Goal: Use online tool/utility: Utilize a website feature to perform a specific function

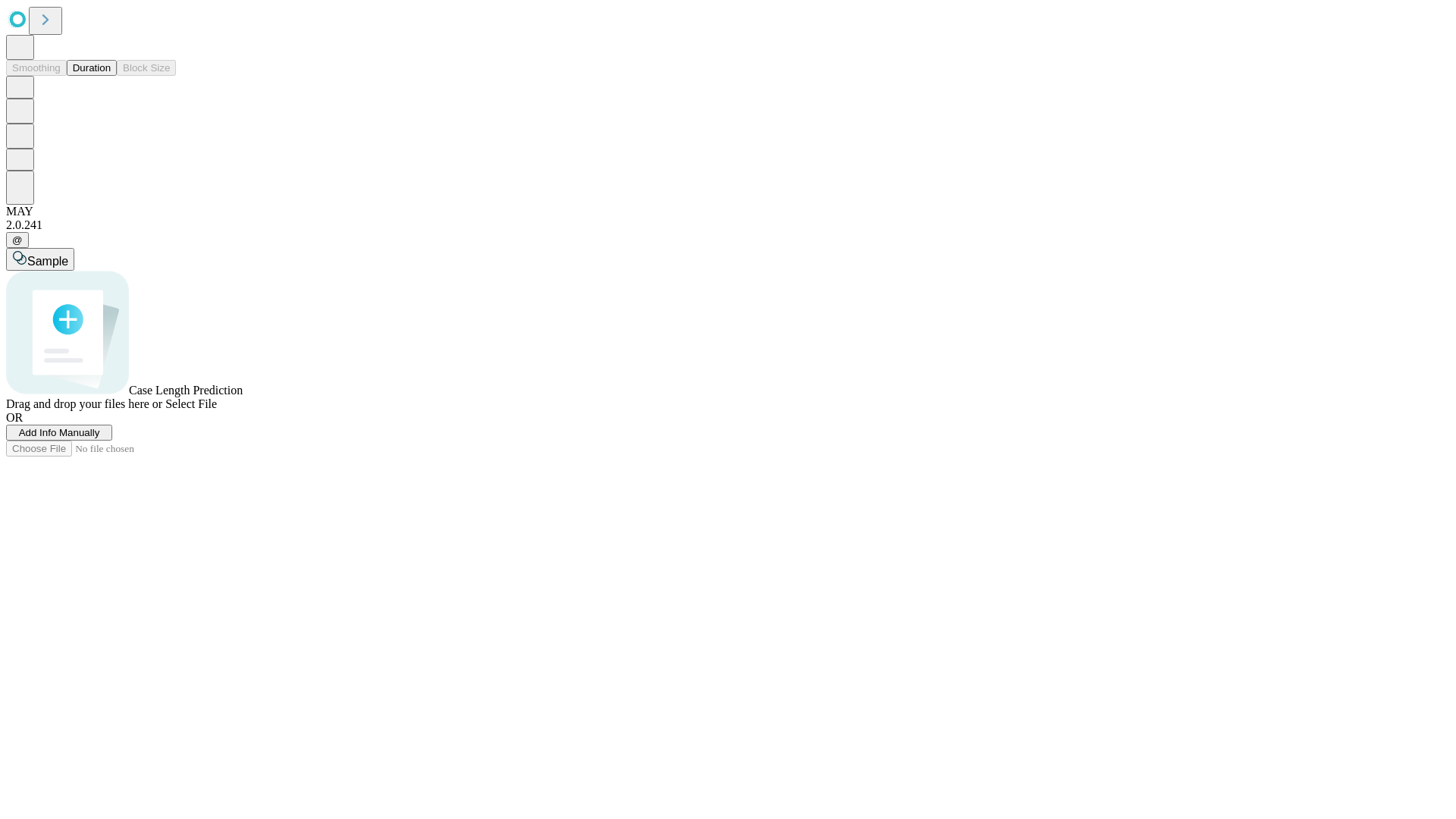
click at [111, 76] on button "Duration" at bounding box center [91, 68] width 50 height 16
click at [100, 438] on span "Add Info Manually" at bounding box center [59, 432] width 81 height 11
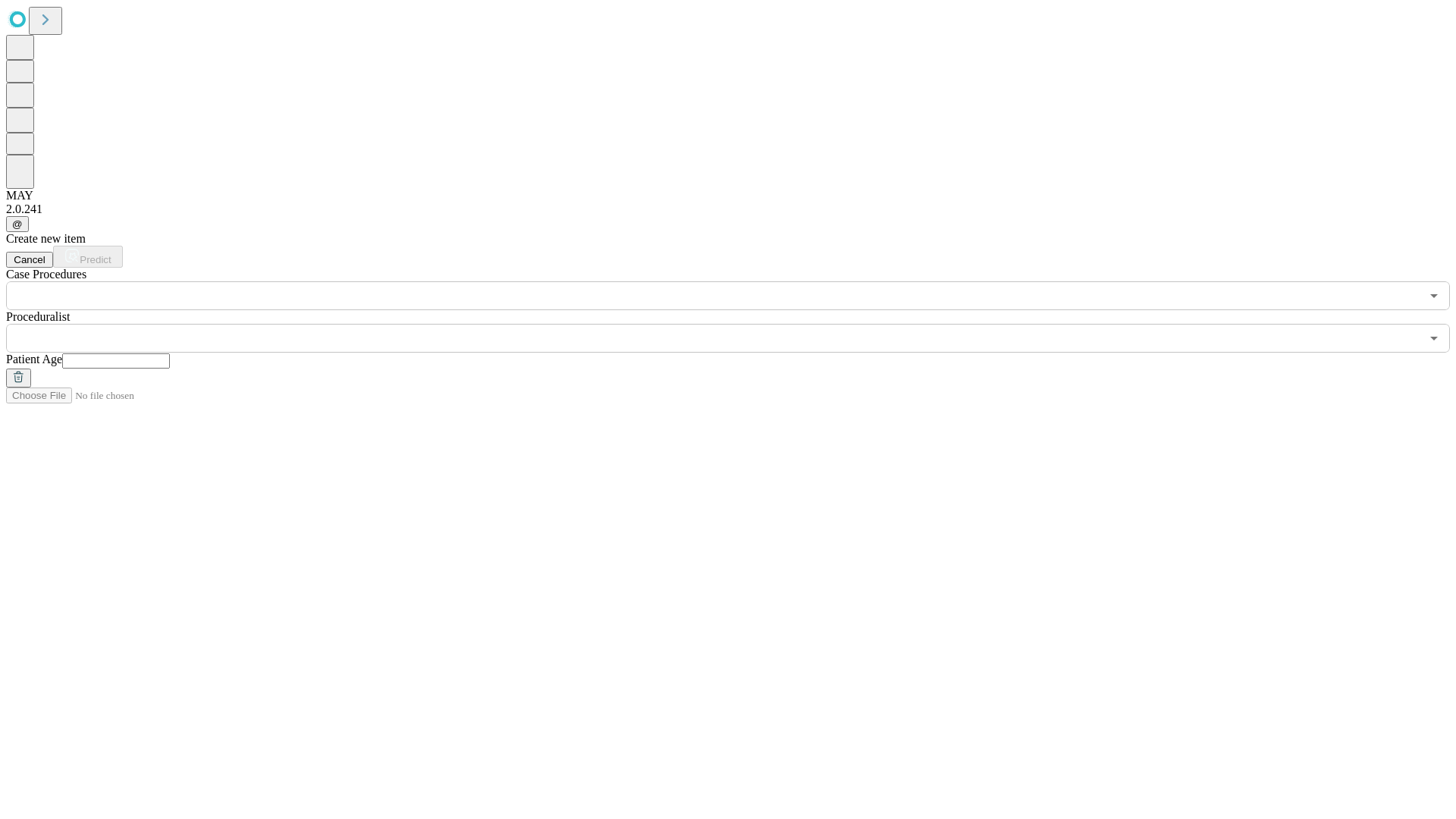
click at [170, 353] on input "text" at bounding box center [116, 360] width 108 height 15
type input "**"
click at [739, 324] on input "text" at bounding box center [713, 338] width 1414 height 29
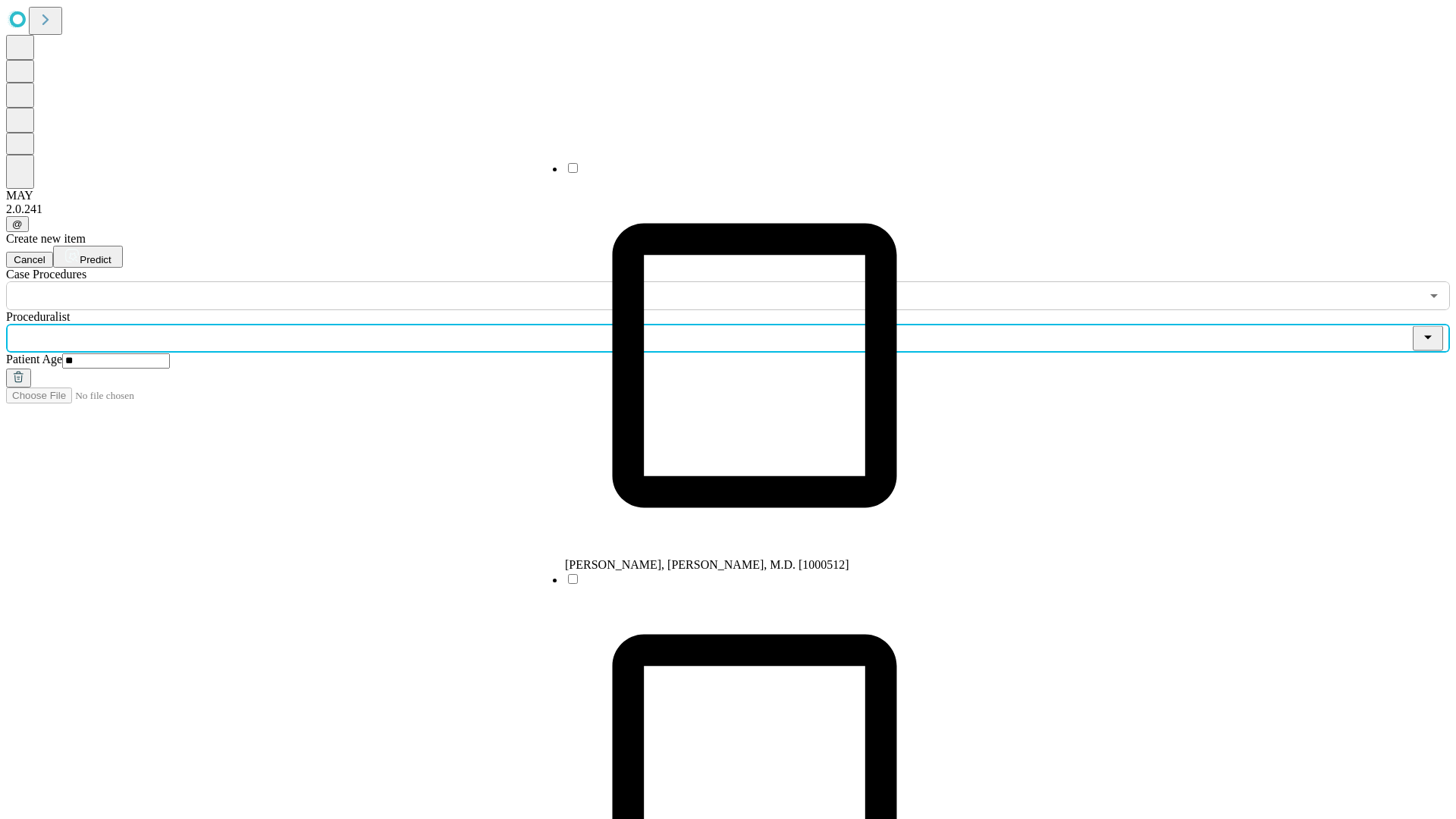
click at [739, 173] on li "[PERSON_NAME], [PERSON_NAME], M.D. [1000512]" at bounding box center [754, 366] width 379 height 411
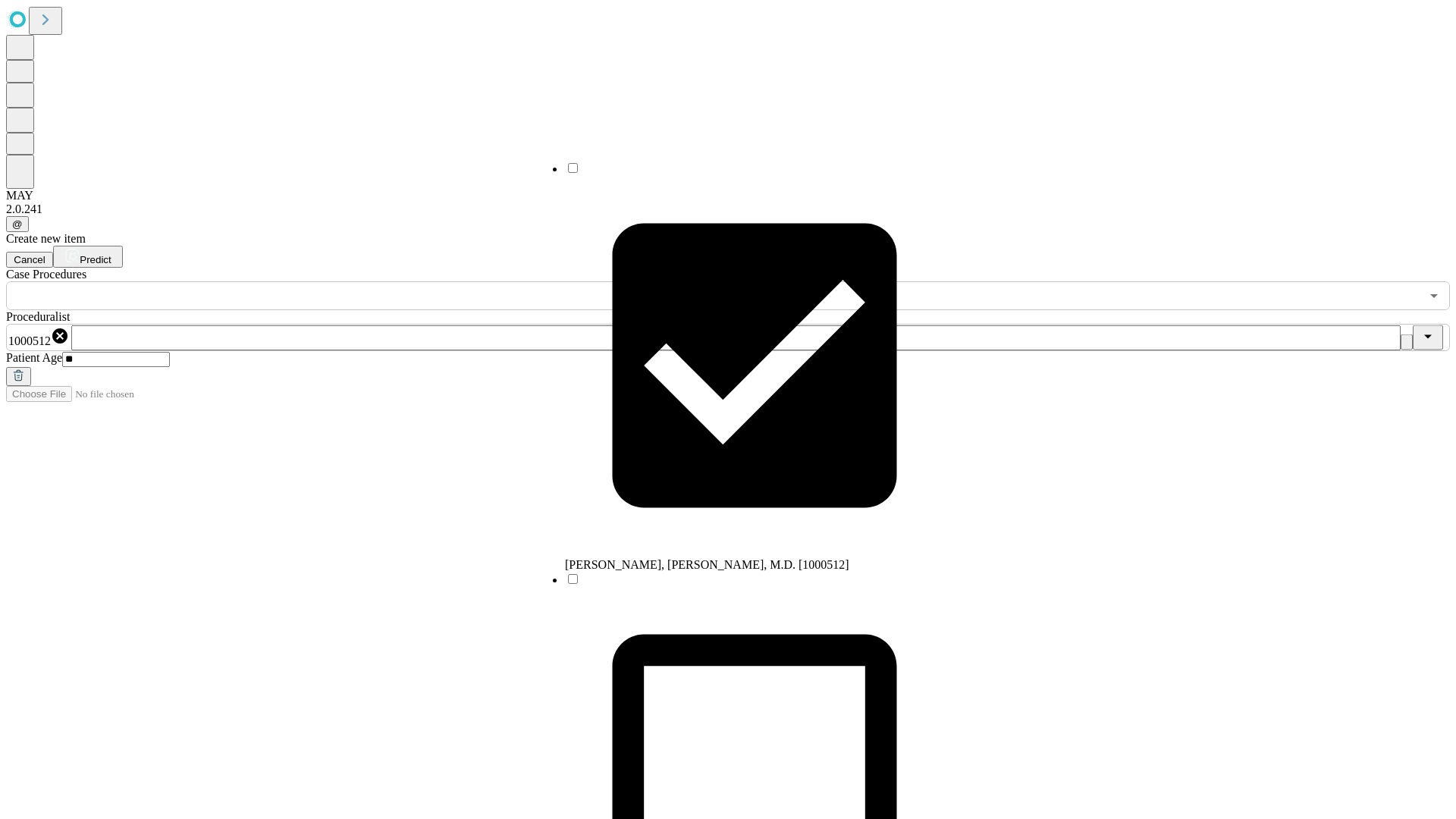
click at [318, 281] on input "text" at bounding box center [713, 295] width 1414 height 29
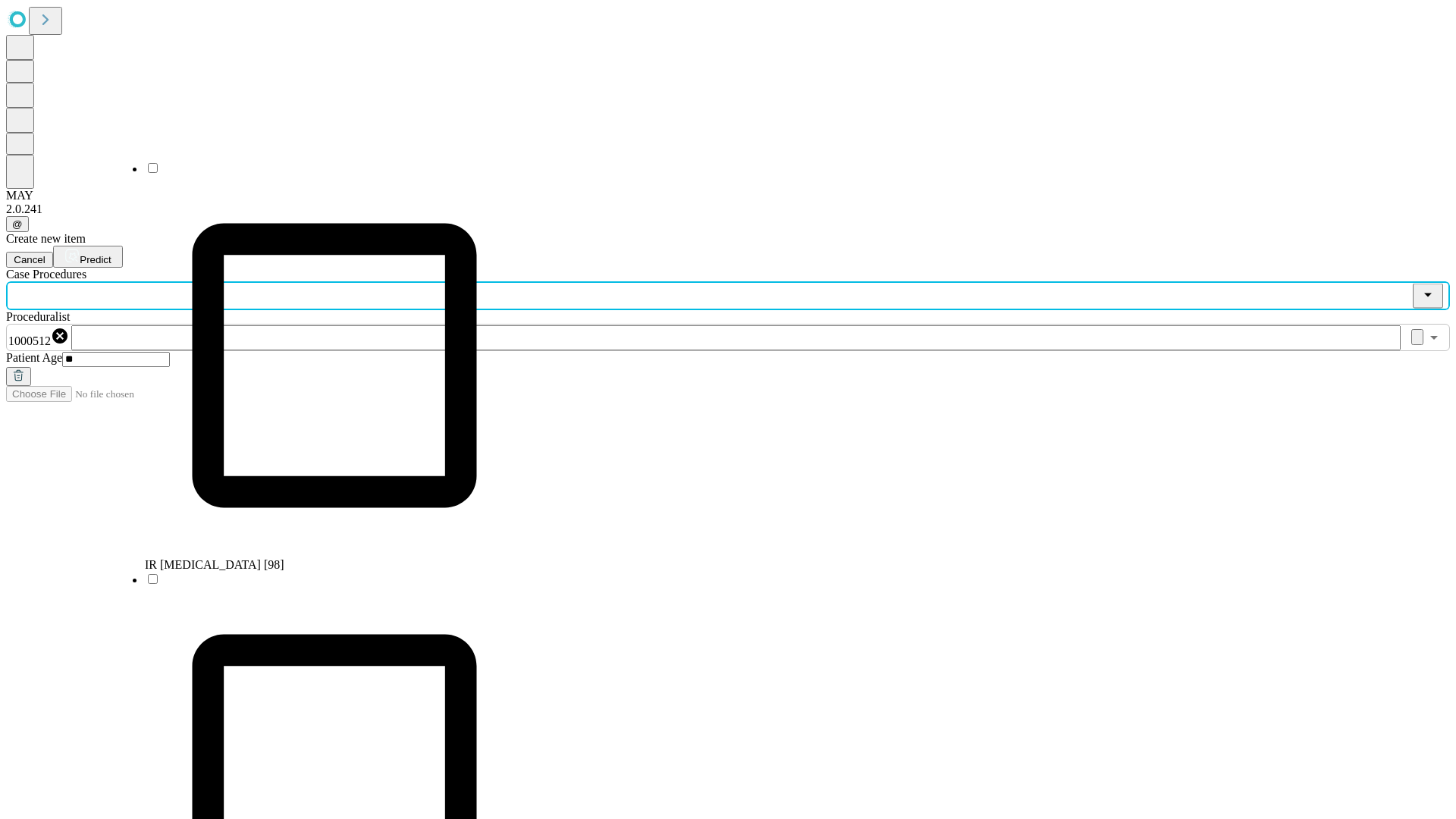
click at [319, 173] on li "IR [MEDICAL_DATA] [98]" at bounding box center [334, 366] width 379 height 411
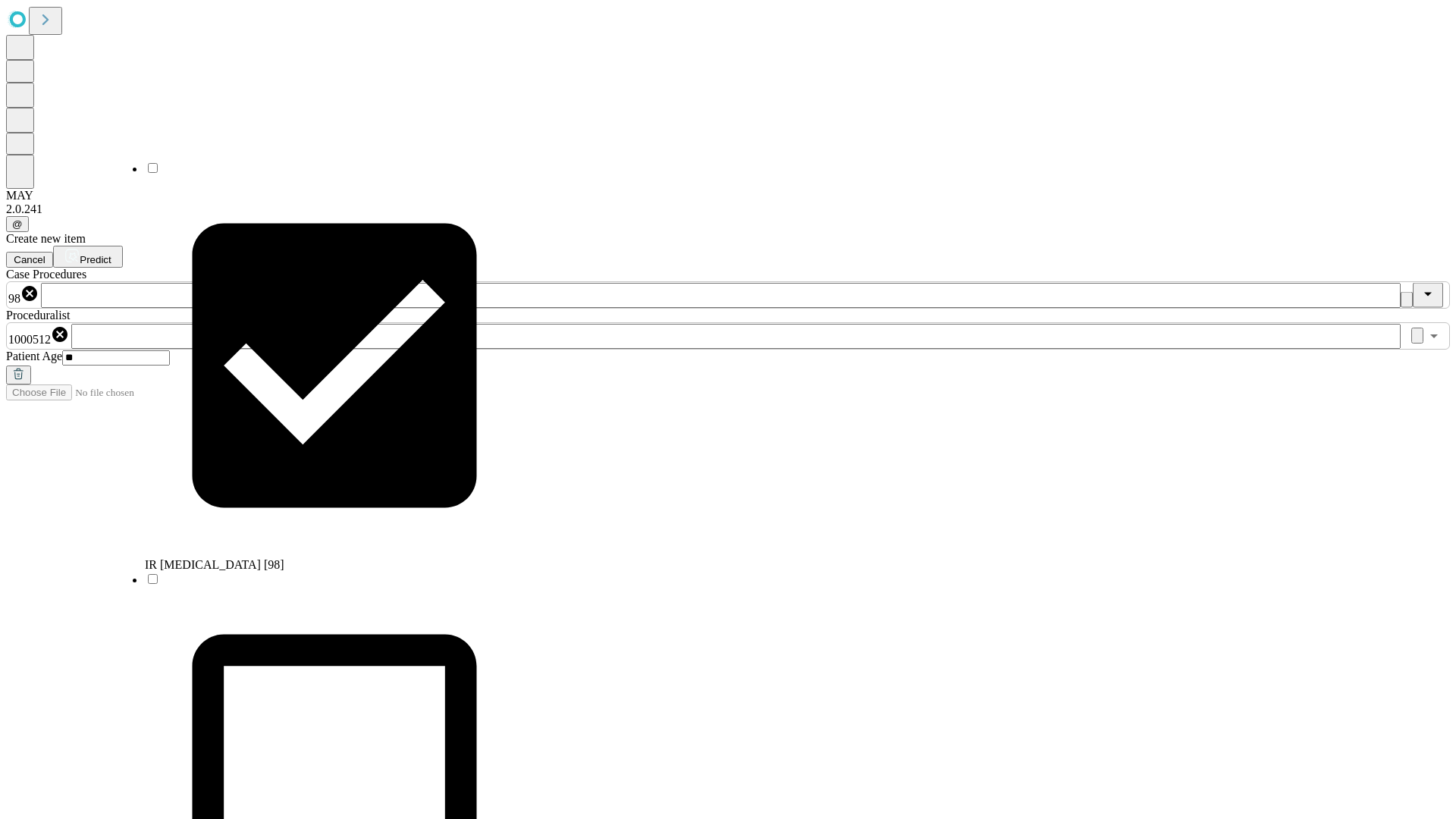
click at [111, 254] on span "Predict" at bounding box center [95, 259] width 31 height 11
